Goal: Navigation & Orientation: Find specific page/section

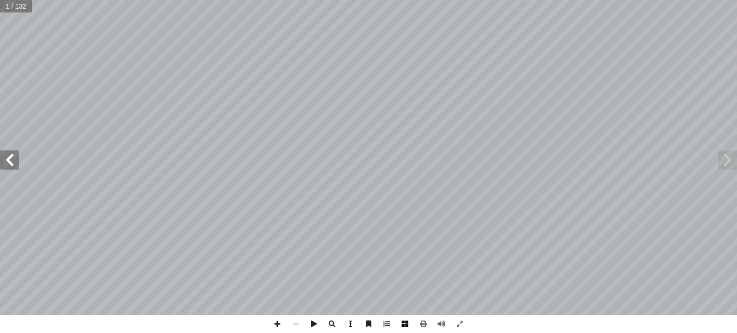
click at [408, 324] on span at bounding box center [405, 324] width 18 height 18
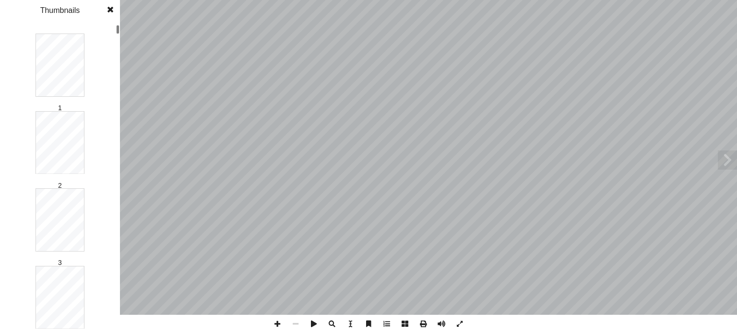
click at [406, 324] on span at bounding box center [405, 324] width 18 height 18
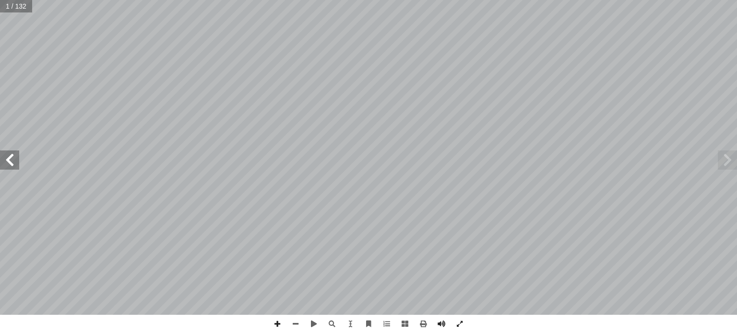
click at [3, 158] on span at bounding box center [9, 160] width 19 height 19
click at [725, 162] on span at bounding box center [726, 160] width 19 height 19
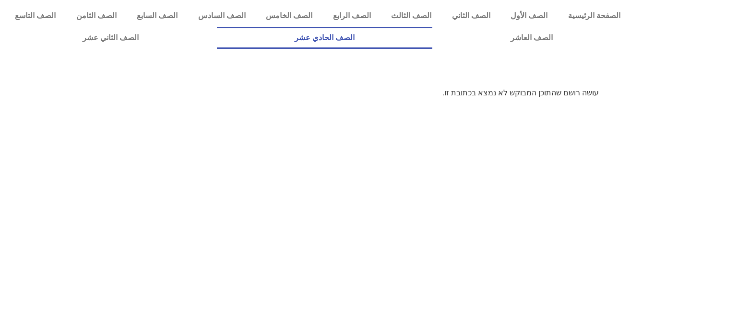
click at [433, 36] on link "الصف الحادي عشر" at bounding box center [325, 38] width 216 height 22
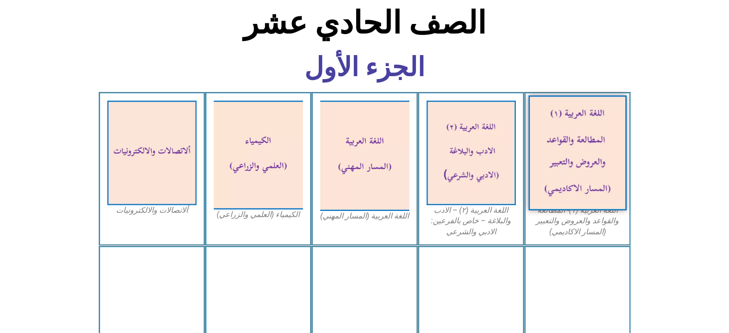
scroll to position [288, 0]
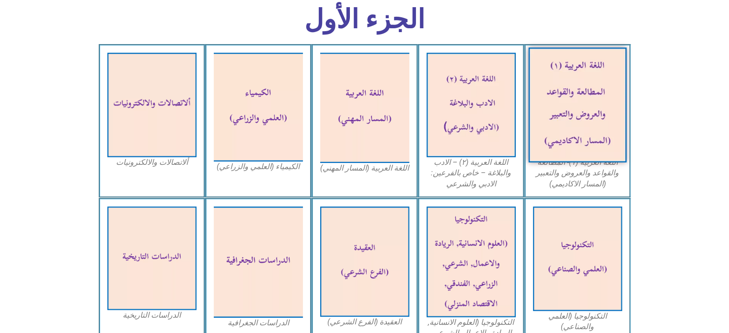
click at [604, 121] on img at bounding box center [577, 104] width 98 height 115
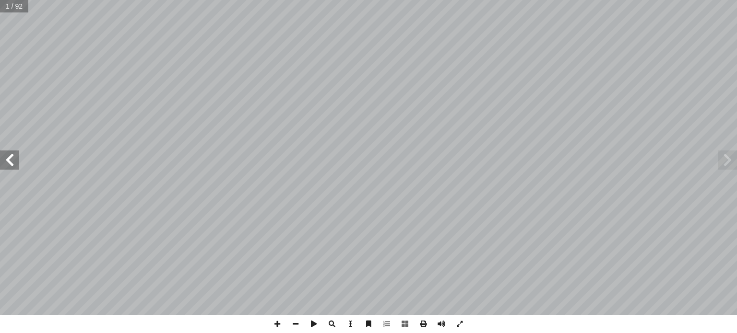
click at [18, 161] on span at bounding box center [9, 160] width 19 height 19
click at [17, 161] on span at bounding box center [9, 160] width 19 height 19
